Goal: Information Seeking & Learning: Learn about a topic

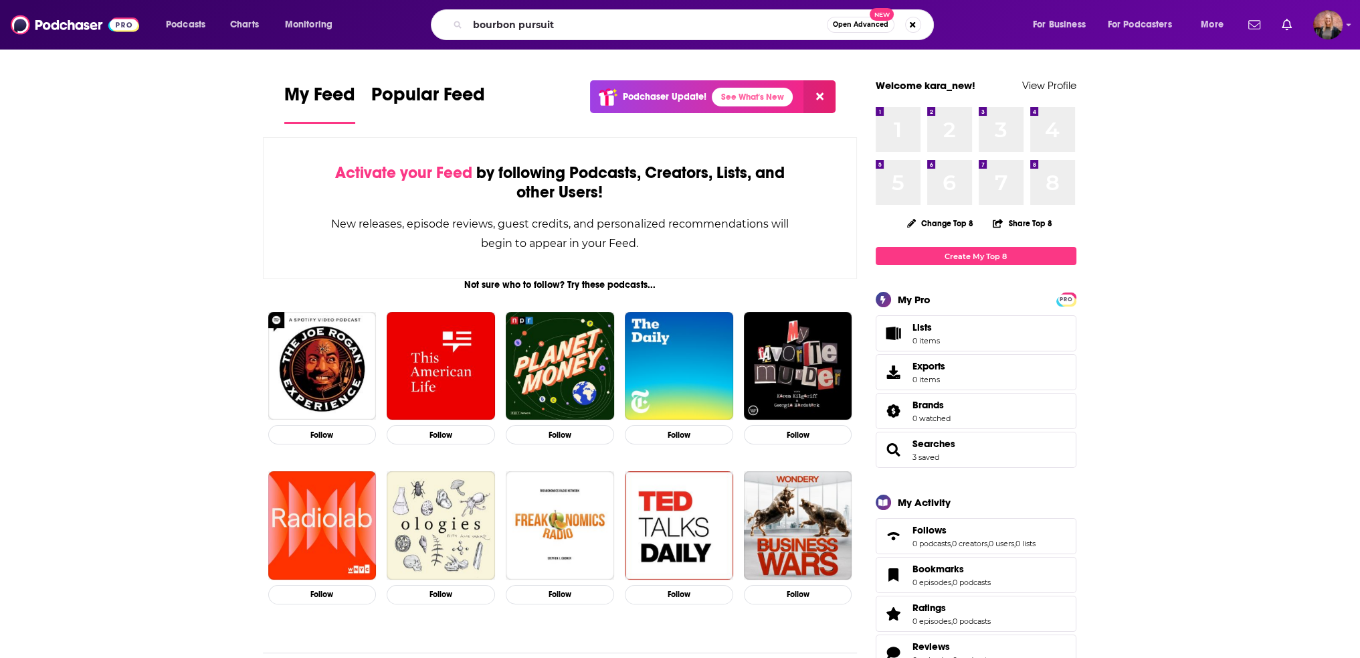
type input "bourbon pursuit"
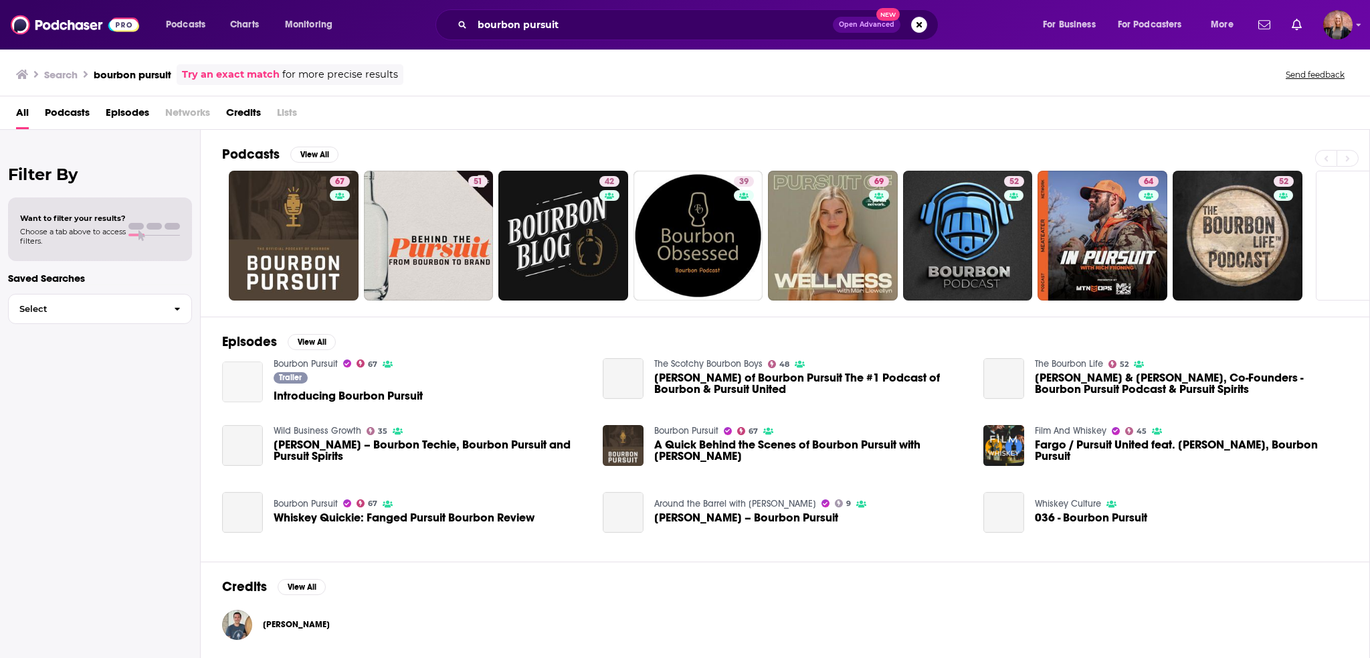
click at [258, 369] on link "Introducing Bourbon Pursuit" at bounding box center [242, 381] width 41 height 41
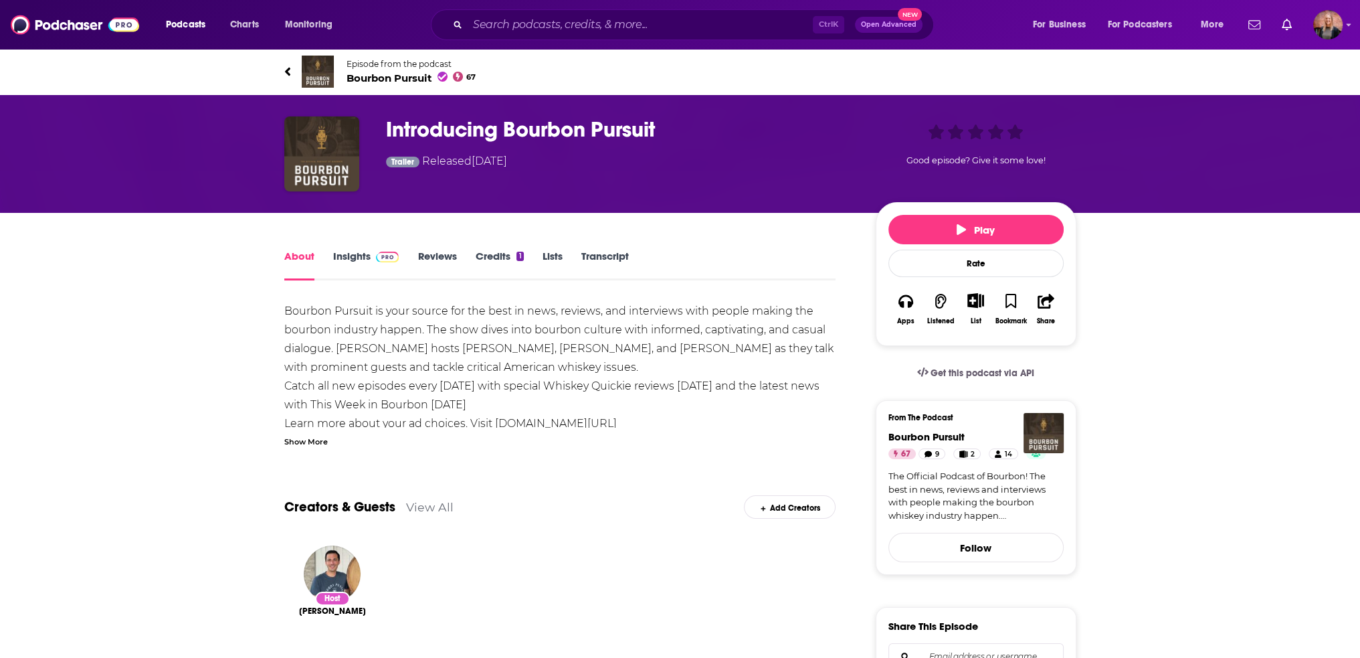
click at [371, 256] on span at bounding box center [385, 256] width 29 height 13
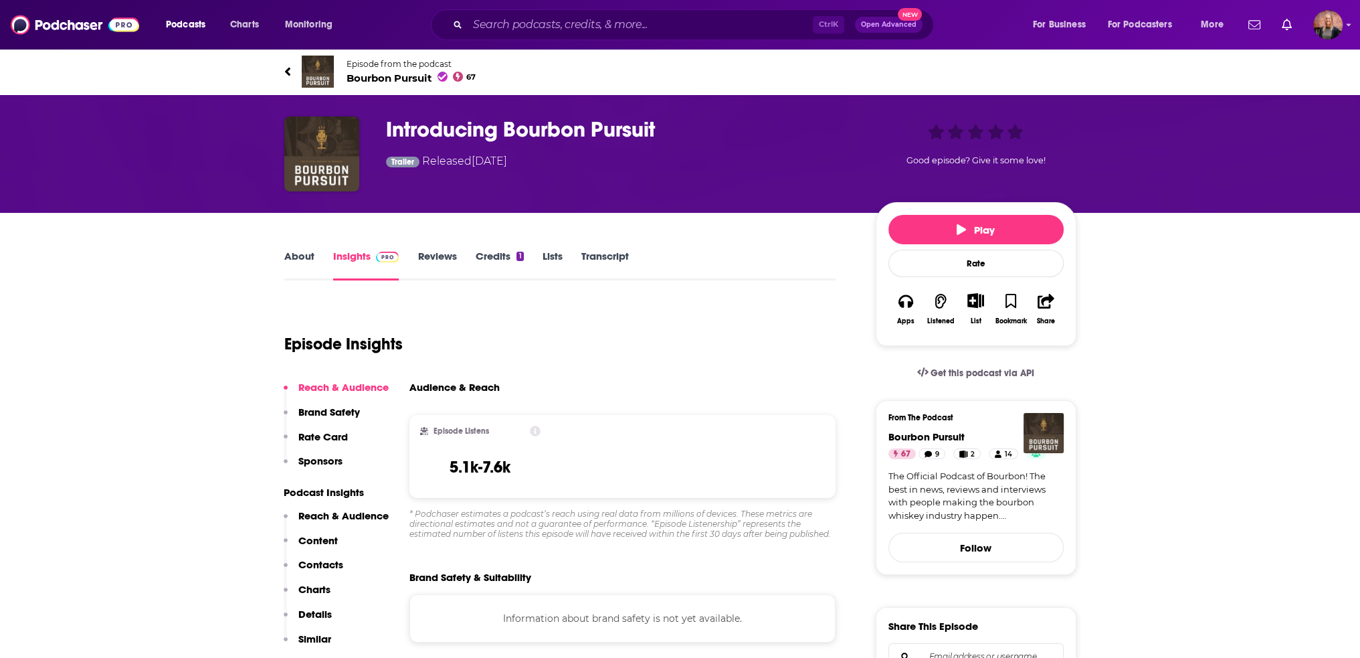
scroll to position [67, 0]
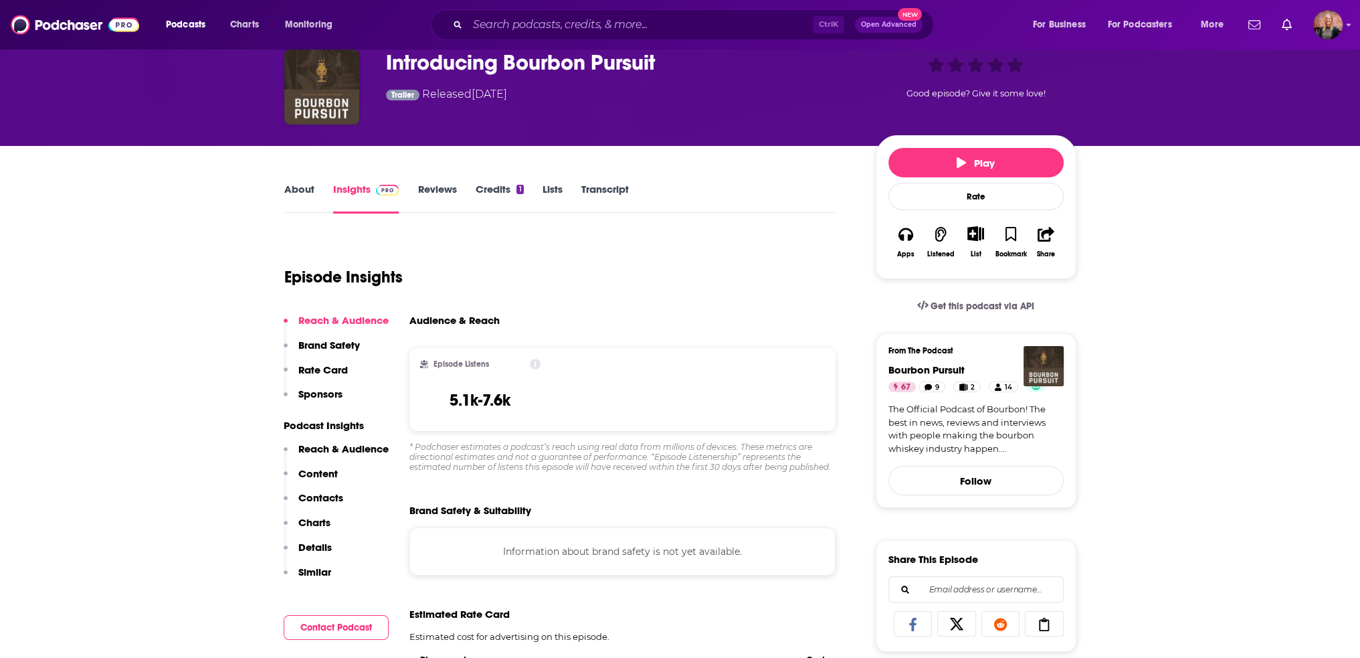
click at [348, 195] on link "Insights" at bounding box center [366, 198] width 66 height 31
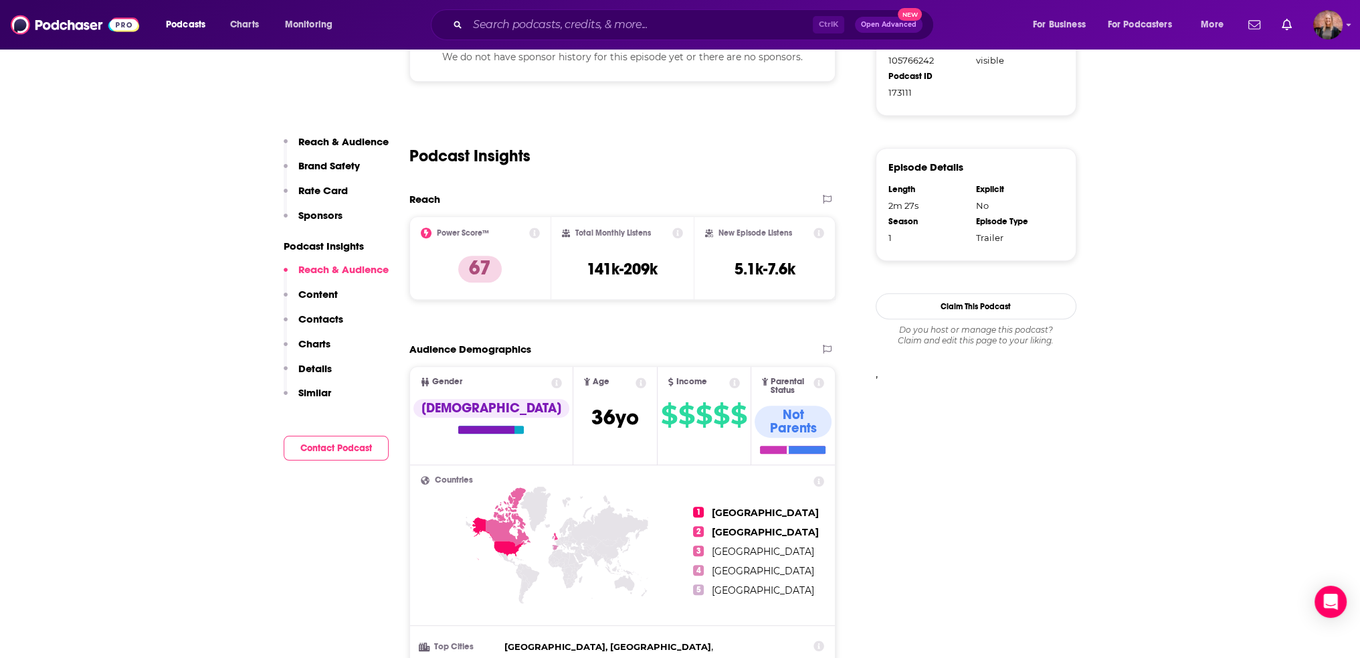
scroll to position [803, 0]
